Goal: Ask a question: Seek information or help from site administrators or community

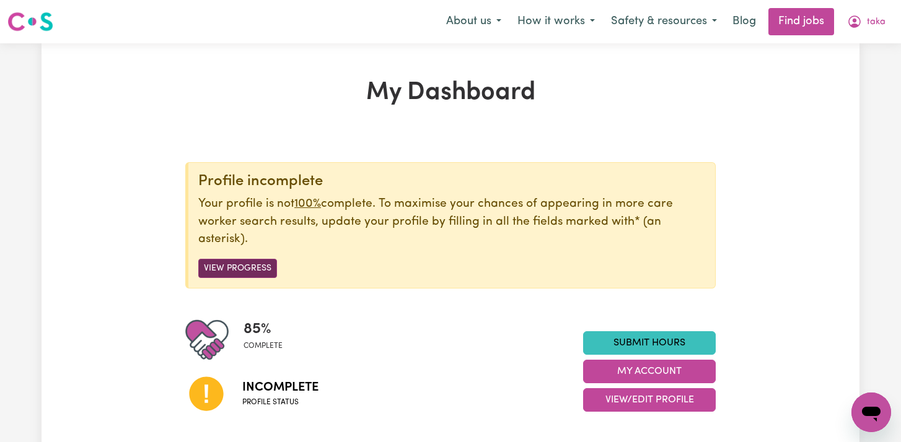
click at [248, 262] on button "View Progress" at bounding box center [237, 268] width 79 height 19
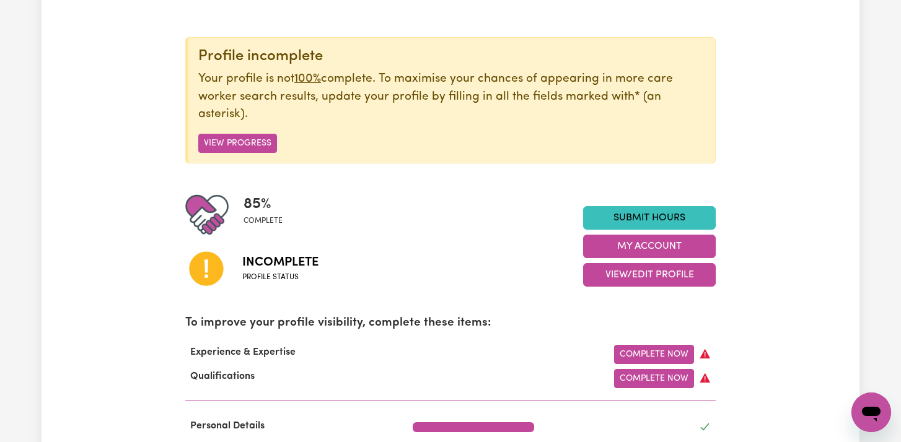
scroll to position [123, 0]
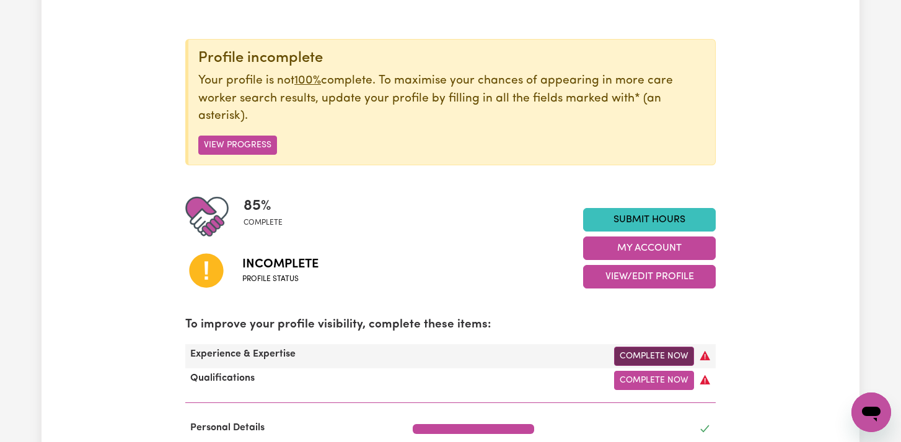
click at [629, 358] on link "Complete Now" at bounding box center [654, 356] width 80 height 19
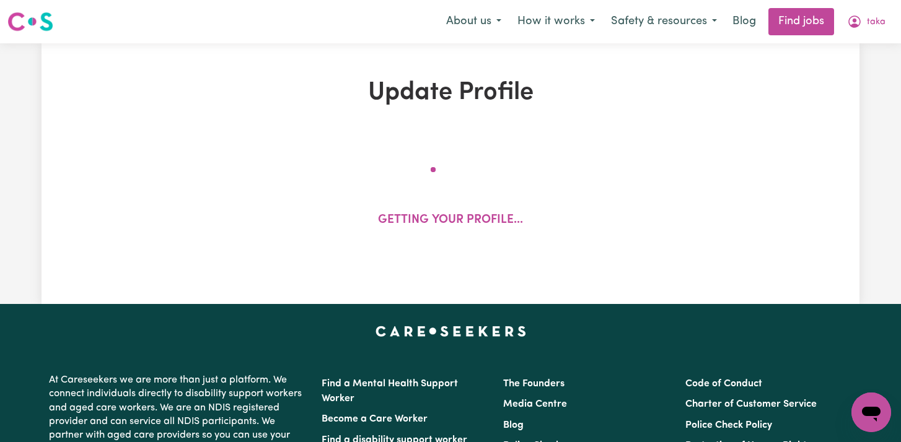
select select "2022"
select select "Certificate III (Individual Support)"
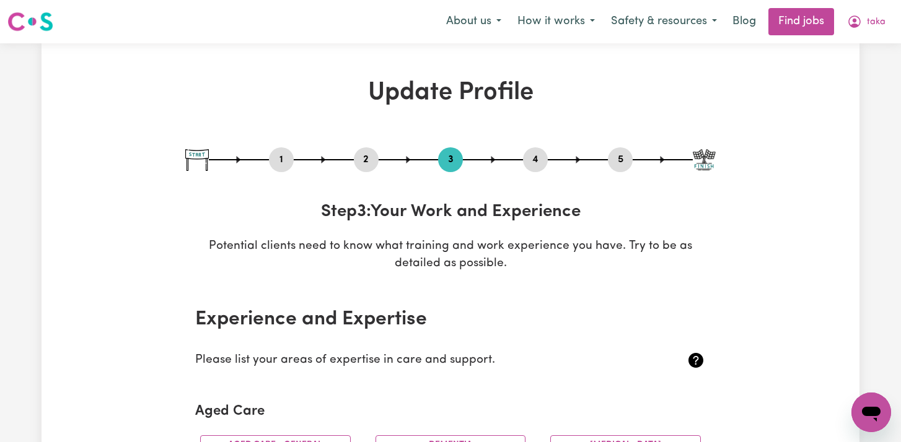
click at [789, 36] on nav "Menu About us How it works Safety & resources Blog Find jobs taka" at bounding box center [450, 21] width 901 height 43
click at [794, 25] on link "Find jobs" at bounding box center [801, 21] width 66 height 27
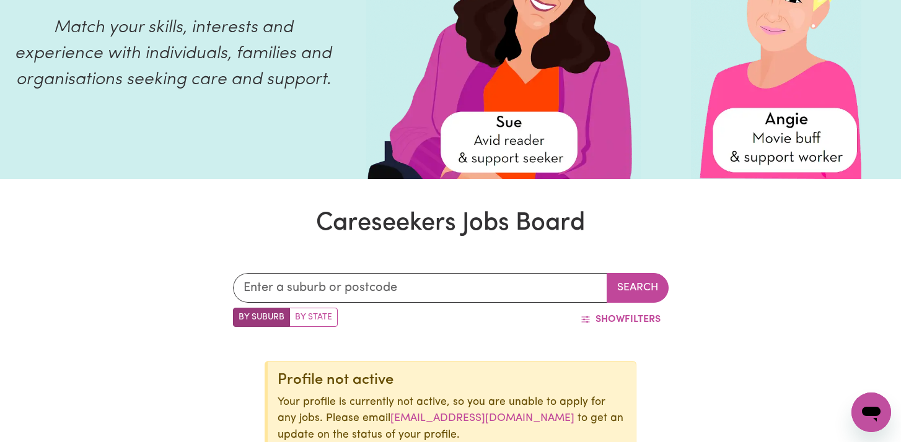
scroll to position [162, 0]
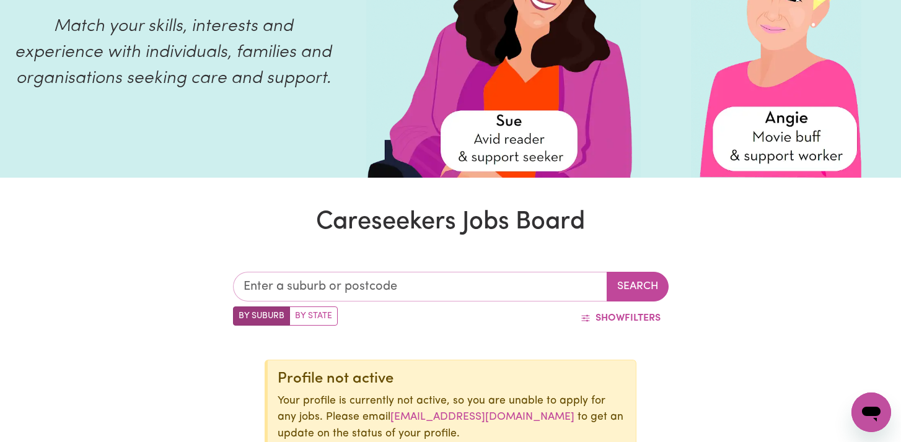
click at [453, 293] on input "text" at bounding box center [420, 287] width 374 height 30
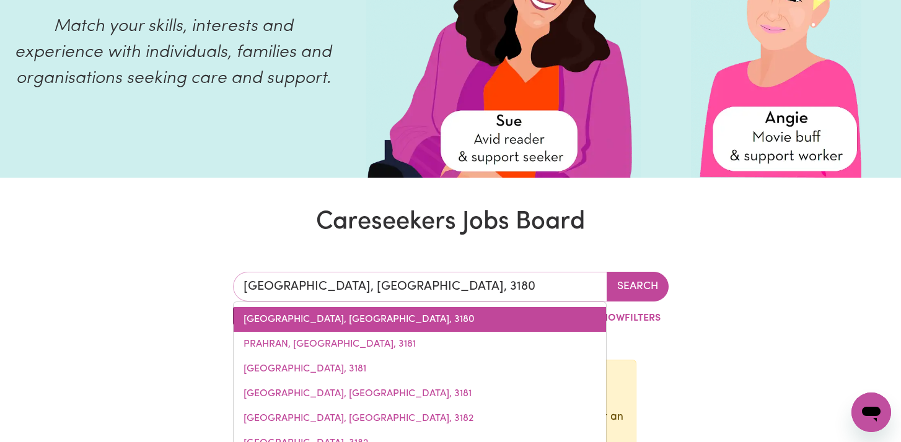
type input "PRAHRAN, [GEOGRAPHIC_DATA], 3181"
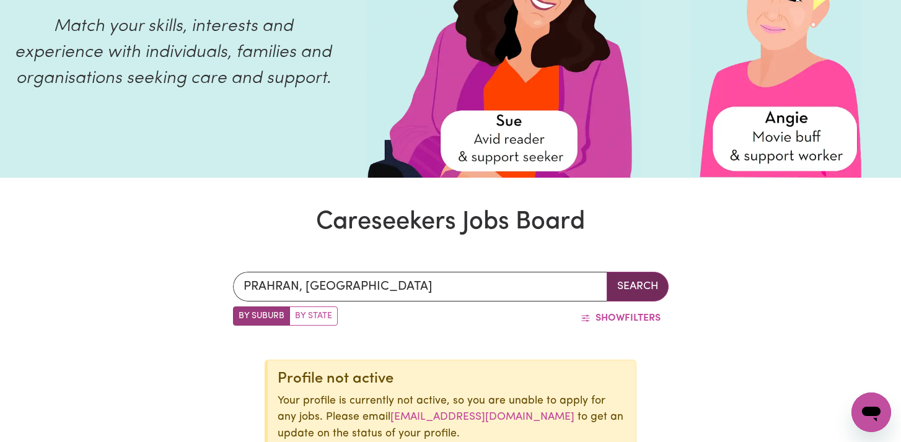
click at [631, 285] on button "Search" at bounding box center [637, 287] width 62 height 30
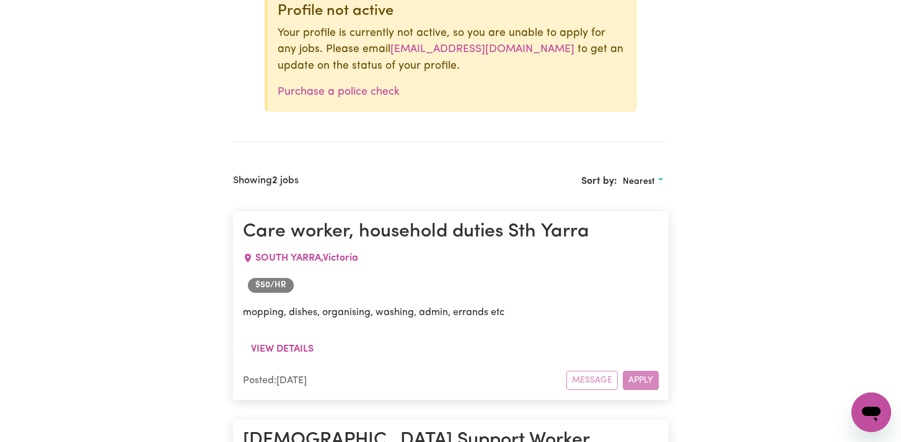
scroll to position [532, 0]
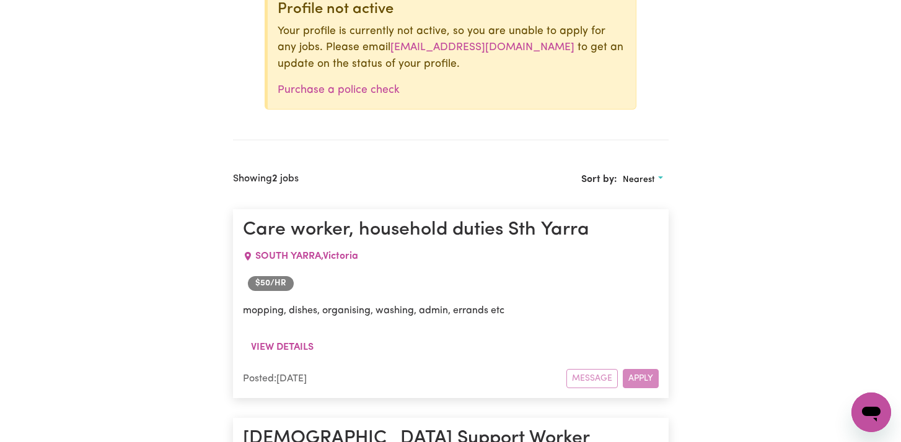
click at [646, 369] on div "Message Apply" at bounding box center [612, 378] width 92 height 19
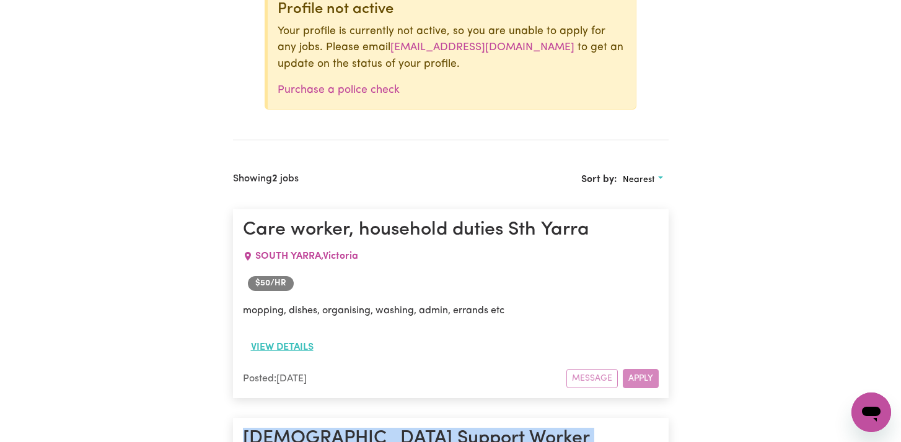
click at [300, 347] on button "View details" at bounding box center [282, 348] width 79 height 24
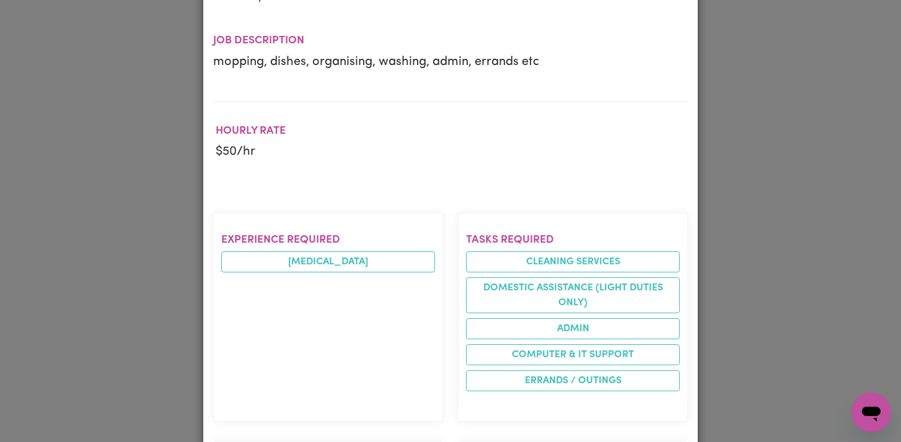
scroll to position [642, 0]
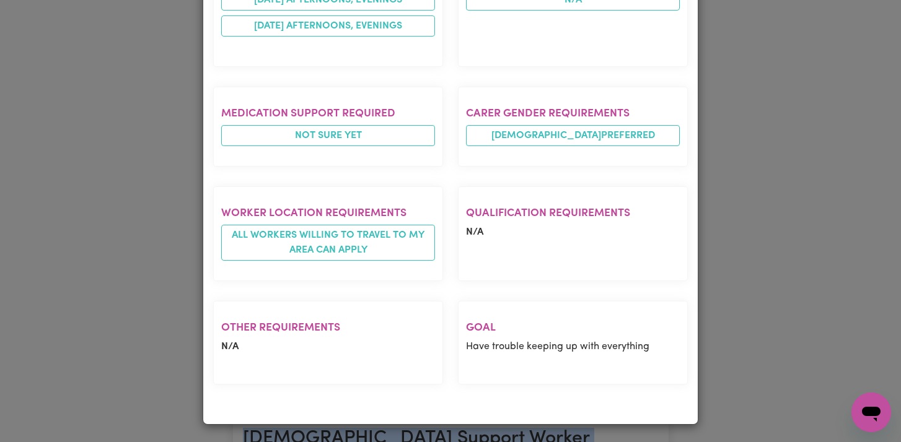
click at [507, 343] on p "Have trouble keeping up with everything" at bounding box center [573, 346] width 214 height 15
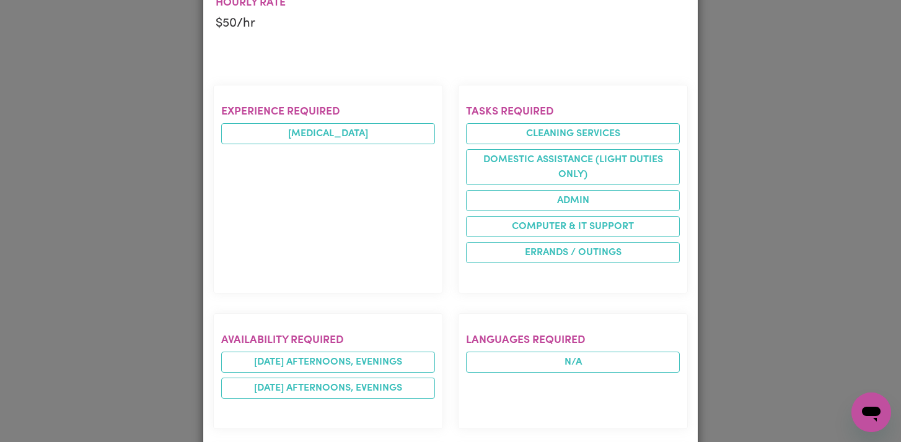
scroll to position [0, 0]
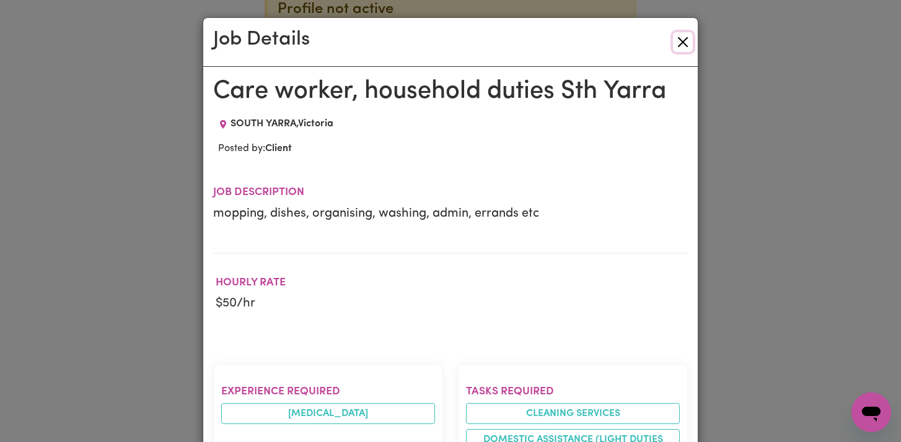
click at [685, 37] on button "Close" at bounding box center [683, 42] width 20 height 20
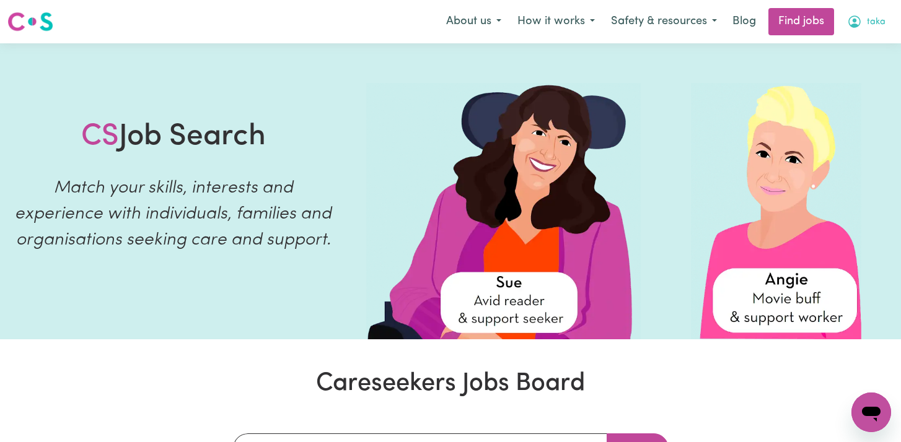
click at [861, 25] on icon "My Account" at bounding box center [854, 21] width 15 height 15
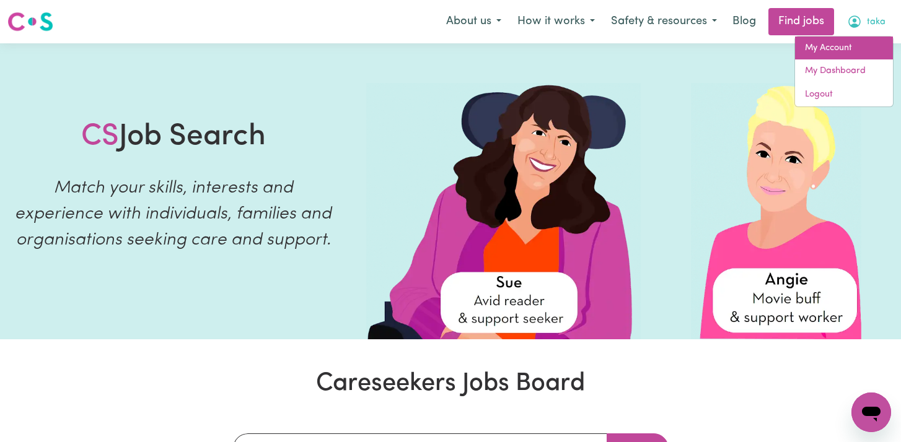
click at [858, 51] on link "My Account" at bounding box center [844, 49] width 98 height 24
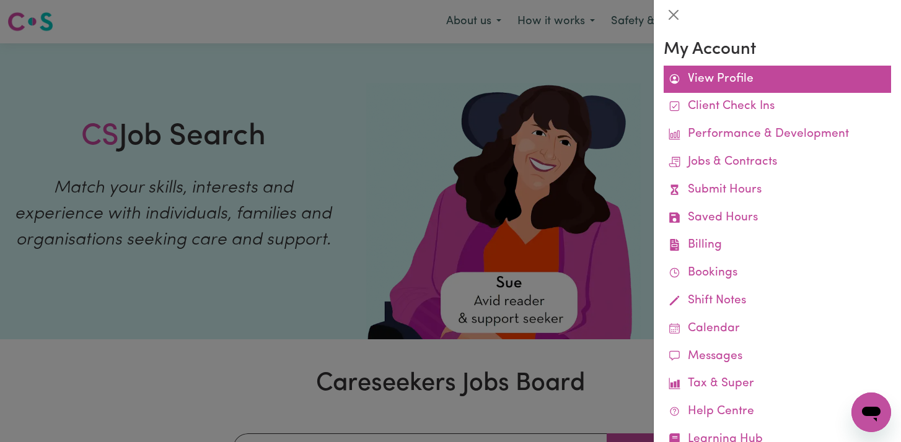
click at [766, 74] on link "View Profile" at bounding box center [776, 80] width 227 height 28
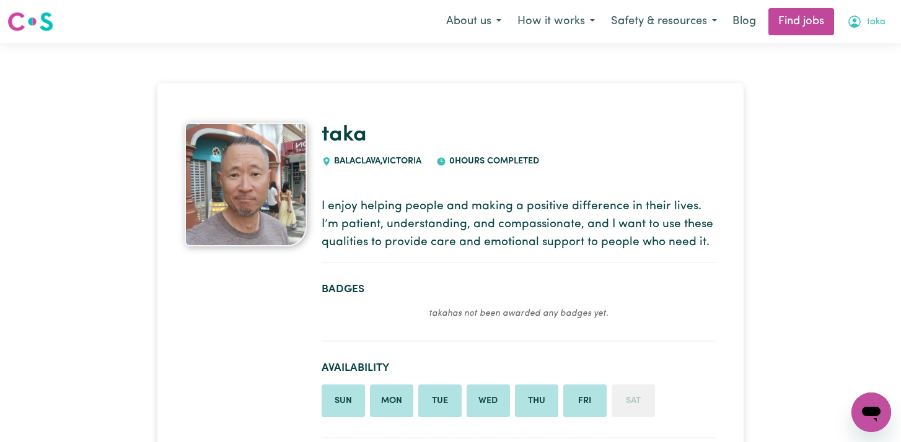
click at [851, 20] on icon "My Account" at bounding box center [854, 21] width 15 height 15
click at [844, 40] on link "My Account" at bounding box center [844, 49] width 98 height 24
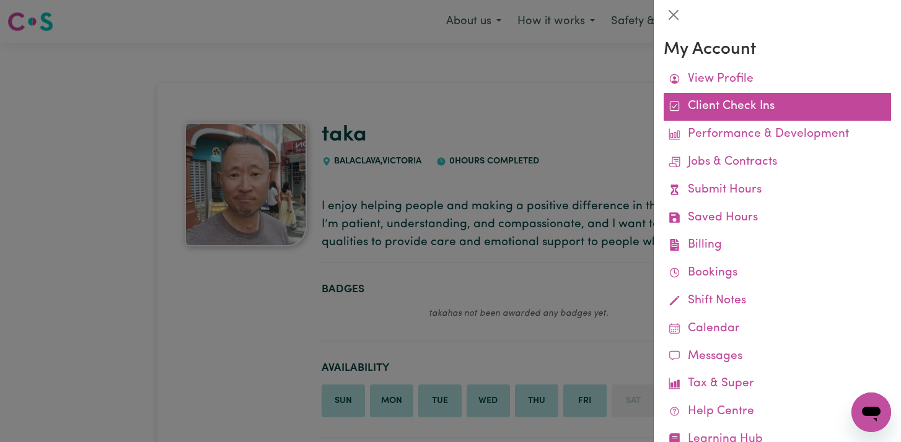
click at [796, 112] on link "Client Check Ins" at bounding box center [776, 107] width 227 height 28
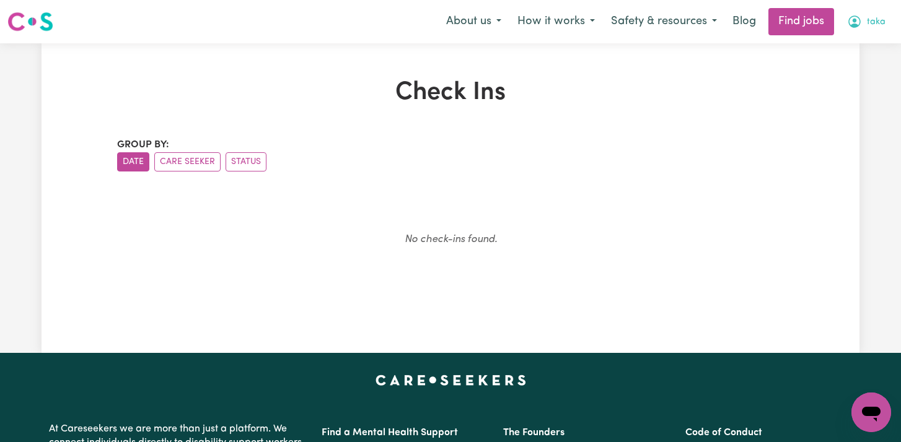
click at [869, 22] on span "taka" at bounding box center [876, 22] width 19 height 14
click at [853, 54] on link "My Account" at bounding box center [844, 49] width 98 height 24
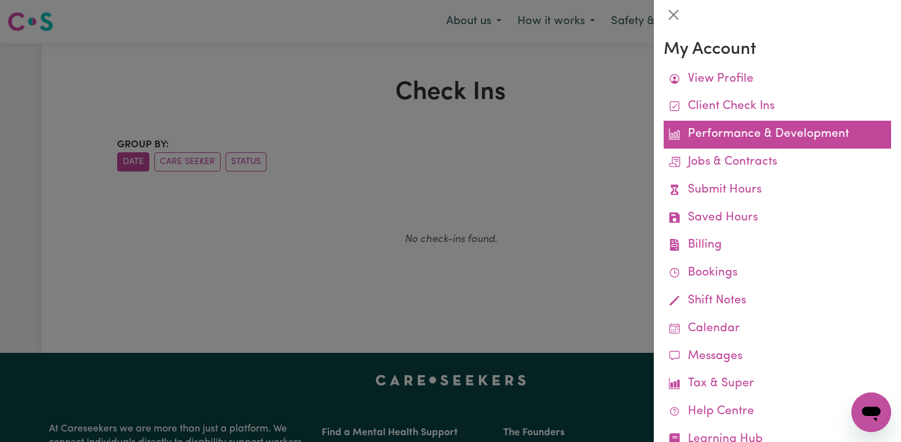
click at [834, 125] on link "Performance & Development" at bounding box center [776, 135] width 227 height 28
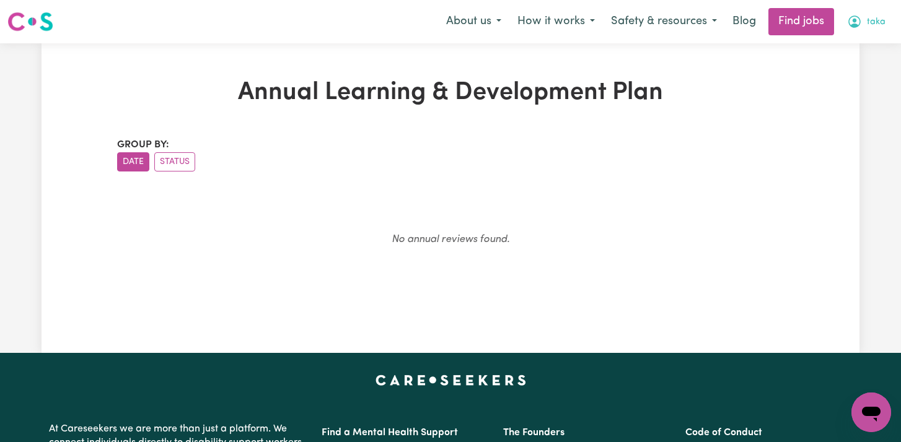
click at [873, 27] on span "taka" at bounding box center [876, 22] width 19 height 14
click at [860, 58] on link "My Account" at bounding box center [844, 49] width 98 height 24
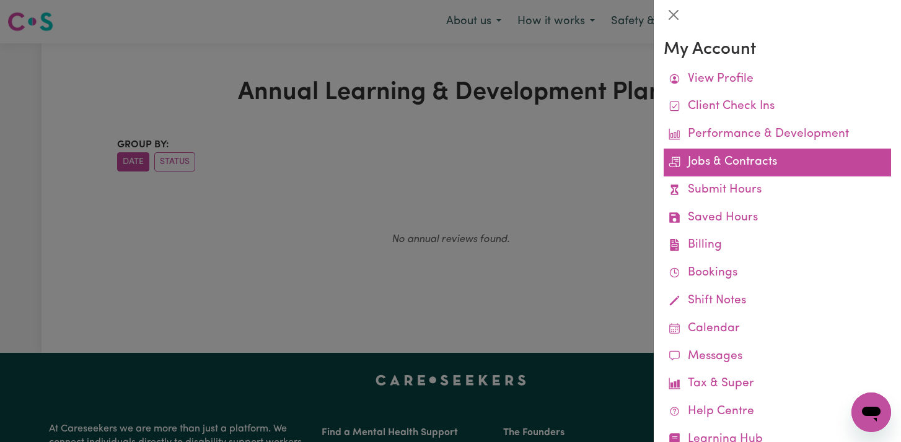
click at [834, 161] on link "Jobs & Contracts" at bounding box center [776, 163] width 227 height 28
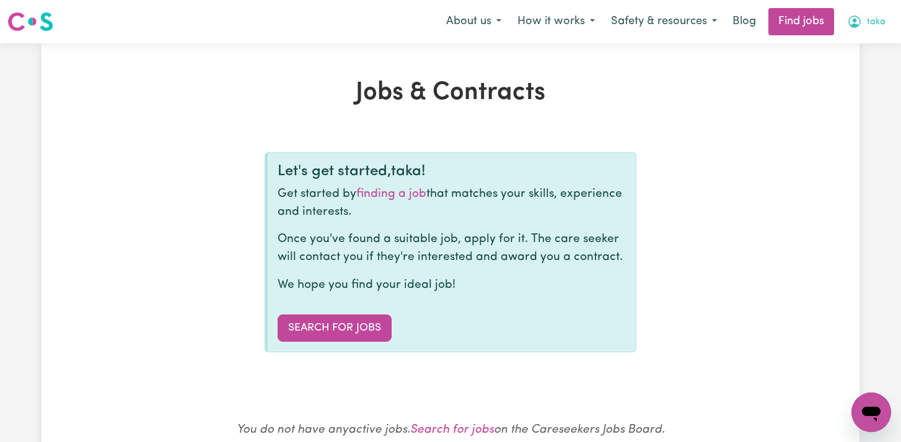
click at [872, 28] on span "taka" at bounding box center [876, 22] width 19 height 14
click at [865, 54] on link "My Account" at bounding box center [844, 49] width 98 height 24
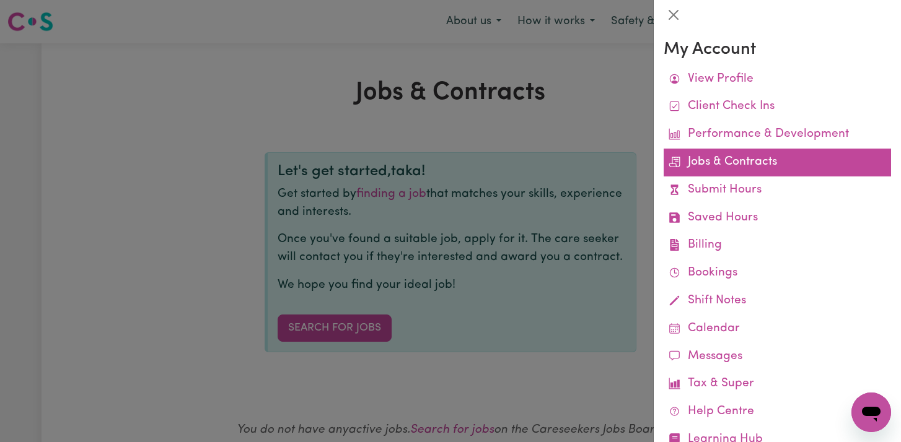
click at [828, 162] on link "Jobs & Contracts" at bounding box center [776, 163] width 227 height 28
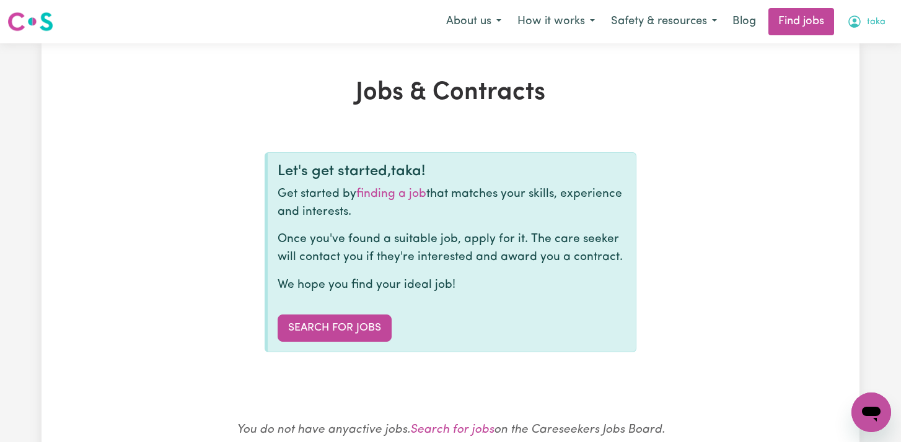
click at [870, 17] on span "taka" at bounding box center [876, 22] width 19 height 14
click at [858, 47] on link "My Account" at bounding box center [844, 49] width 98 height 24
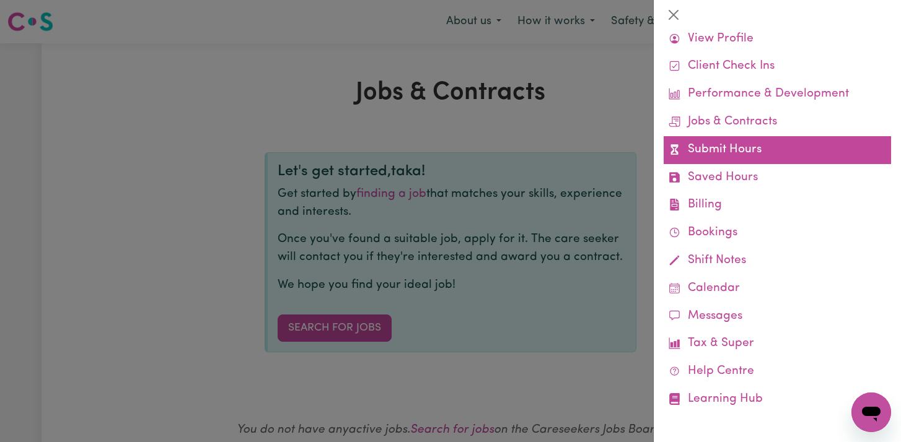
scroll to position [42, 0]
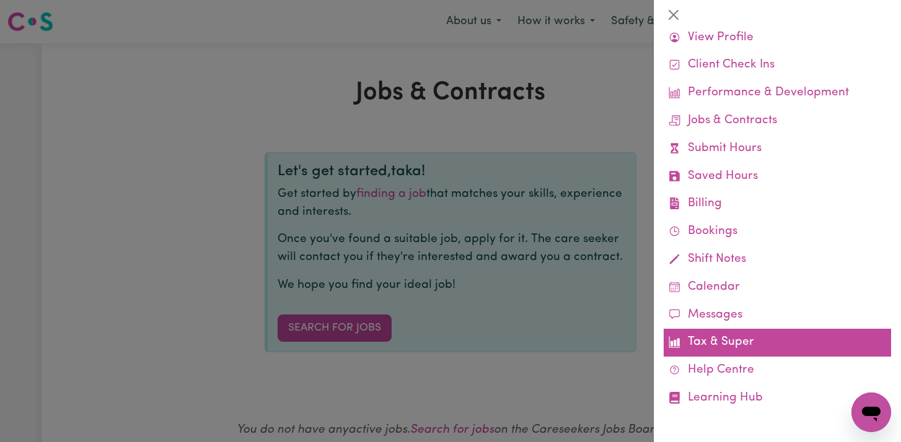
click at [807, 330] on link "Tax & Super" at bounding box center [776, 343] width 227 height 28
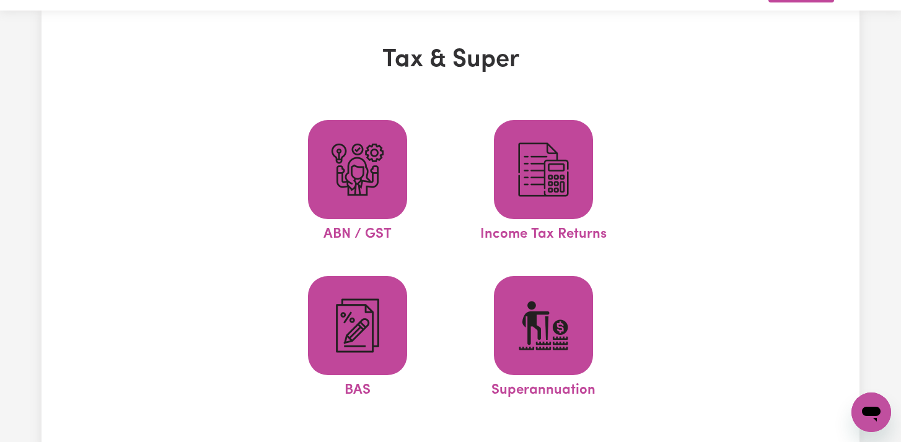
scroll to position [35, 0]
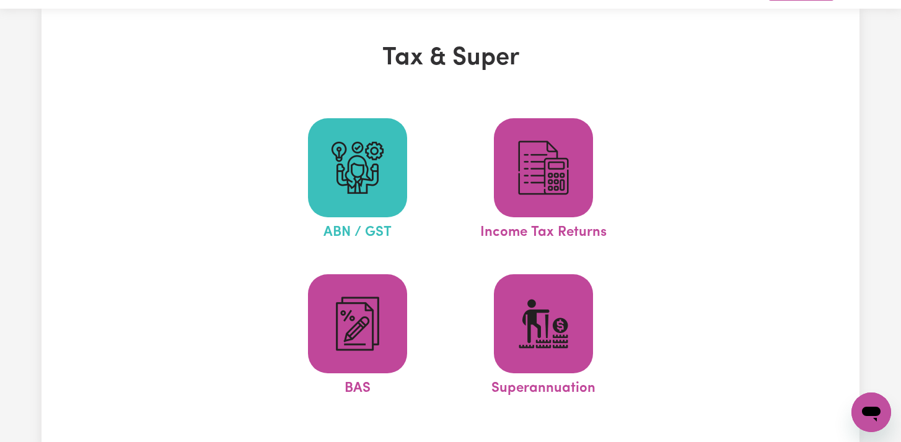
click at [361, 209] on span at bounding box center [357, 167] width 99 height 99
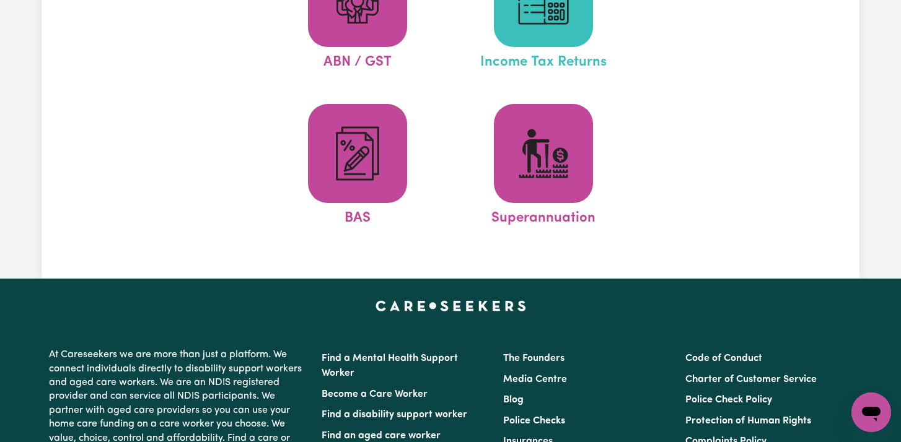
scroll to position [0, 0]
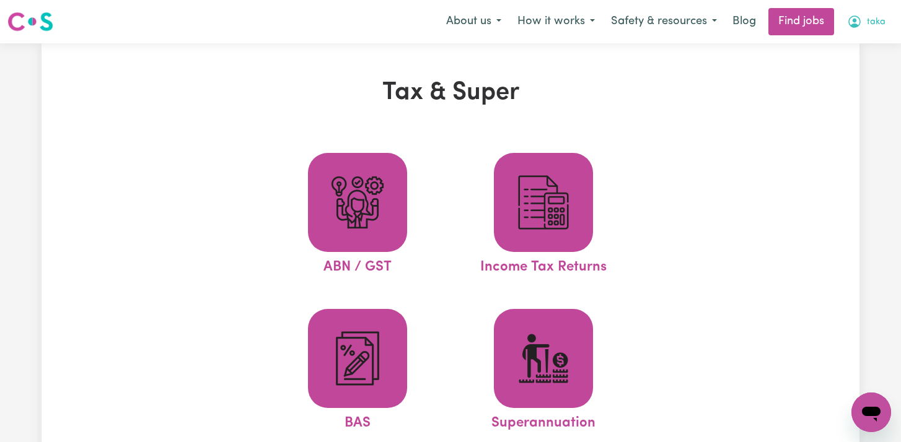
click at [853, 30] on button "taka" at bounding box center [866, 22] width 55 height 26
click at [847, 66] on link "My Dashboard" at bounding box center [844, 71] width 98 height 24
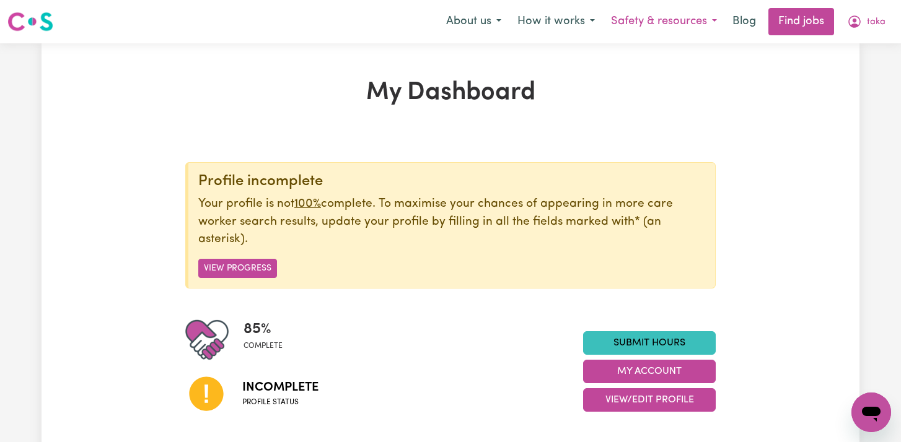
click at [642, 25] on button "Safety & resources" at bounding box center [664, 22] width 122 height 26
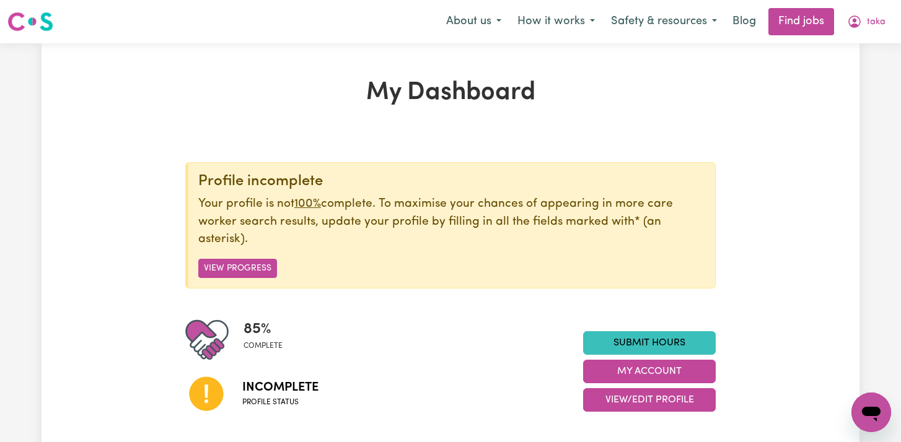
click at [867, 403] on icon "Open messaging window" at bounding box center [871, 412] width 22 height 22
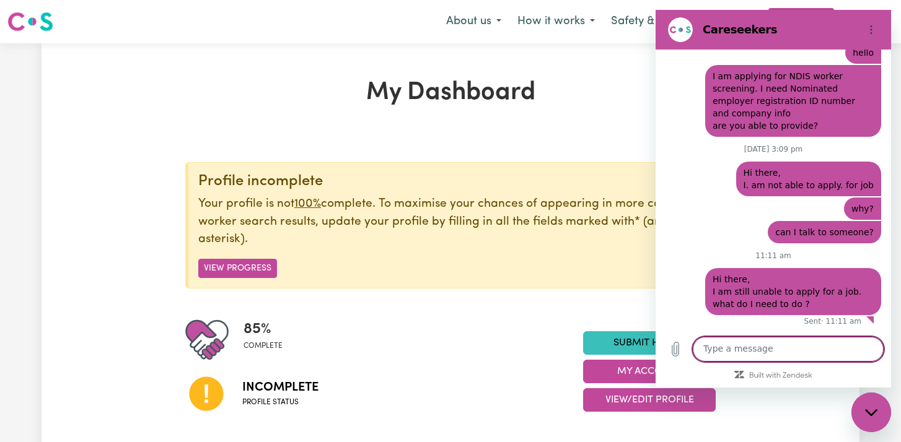
click at [838, 352] on textarea at bounding box center [788, 349] width 191 height 25
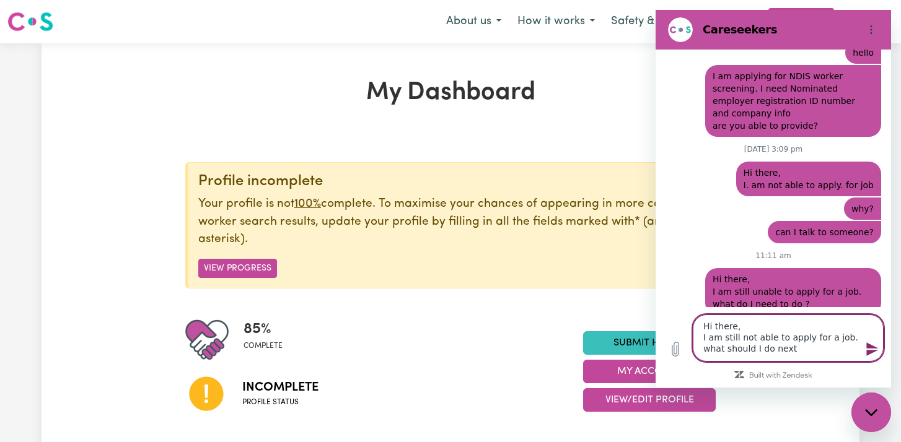
type textarea "Hi there, I am still not able to apply for a job. what should I do next?"
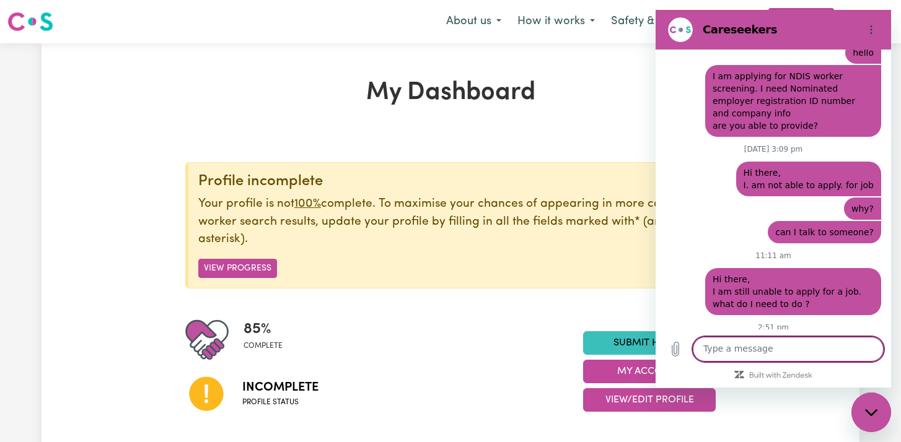
click at [860, 421] on div "Close messaging window" at bounding box center [870, 412] width 37 height 37
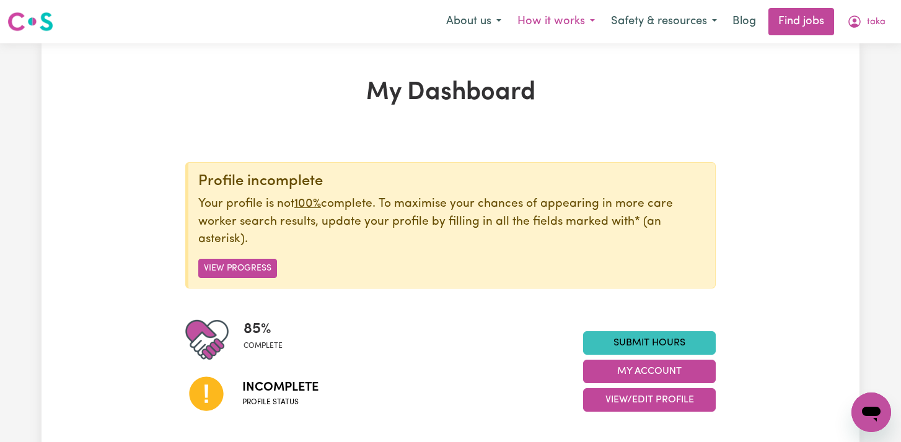
click at [593, 17] on button "How it works" at bounding box center [556, 22] width 94 height 26
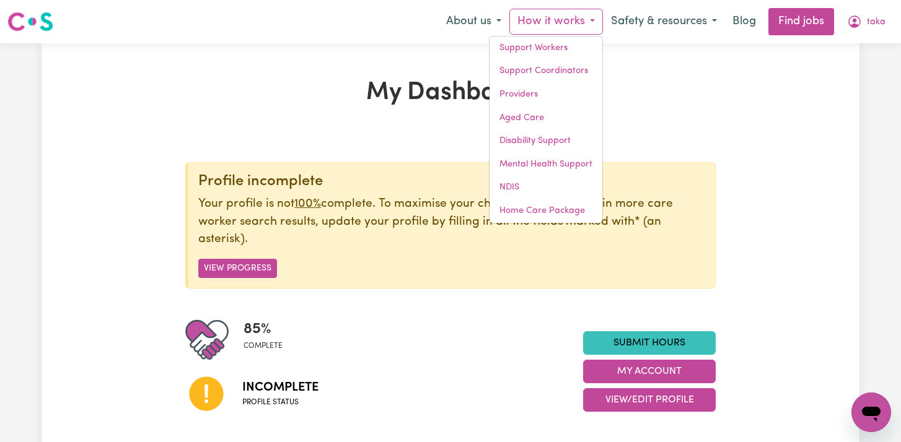
click at [284, 289] on div "Profile incomplete Your profile is not 100% complete. To maximise your chances …" at bounding box center [450, 293] width 530 height 263
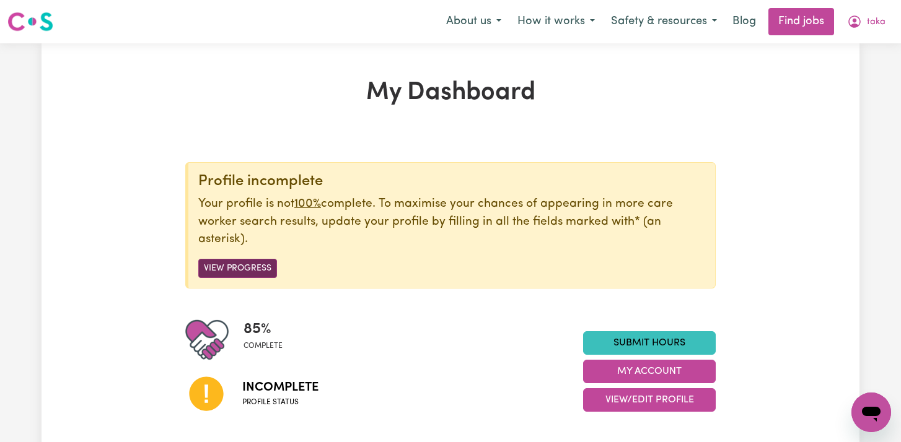
click at [263, 267] on button "View Progress" at bounding box center [237, 268] width 79 height 19
